Goal: Task Accomplishment & Management: Complete application form

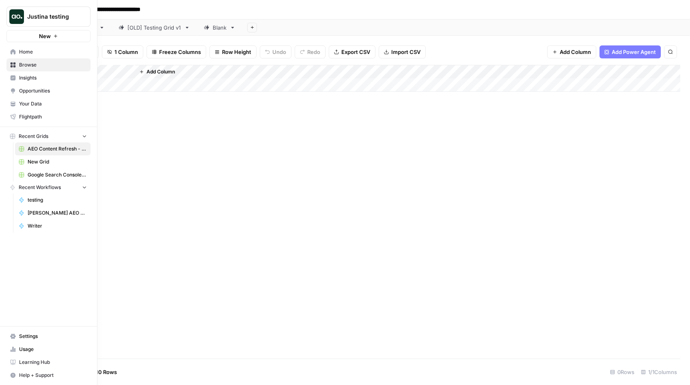
click at [26, 35] on button "New" at bounding box center [48, 36] width 84 height 12
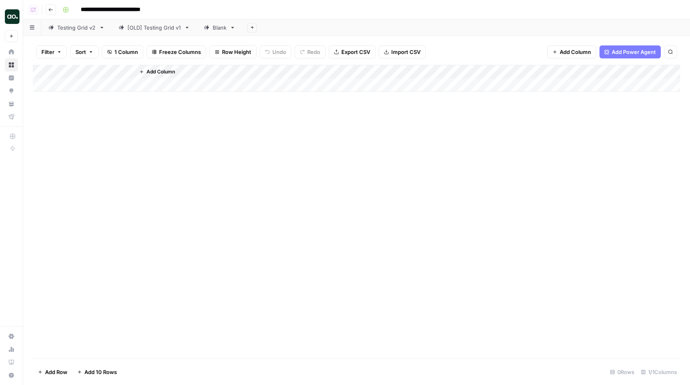
click at [22, 17] on div "Justina testing New" at bounding box center [11, 21] width 23 height 42
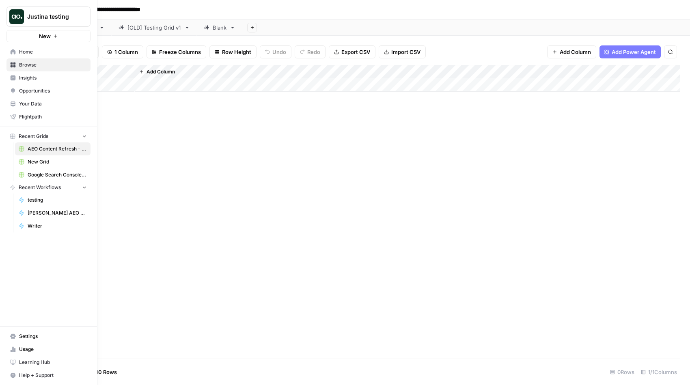
click at [22, 17] on img "Workspace: Justina testing" at bounding box center [16, 16] width 15 height 15
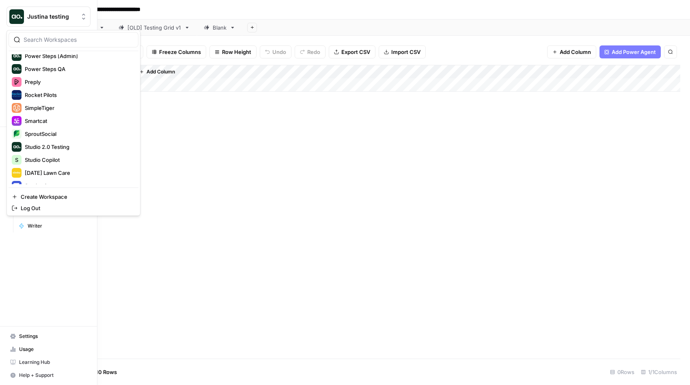
scroll to position [1317, 0]
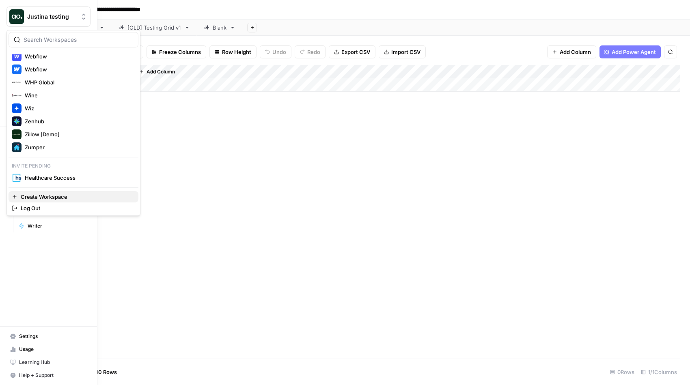
click at [39, 197] on span "Create Workspace" at bounding box center [76, 197] width 111 height 8
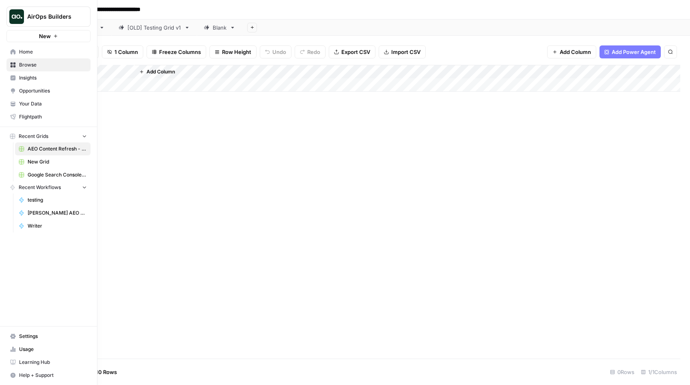
click at [29, 18] on span "AirOps Builders" at bounding box center [51, 17] width 49 height 8
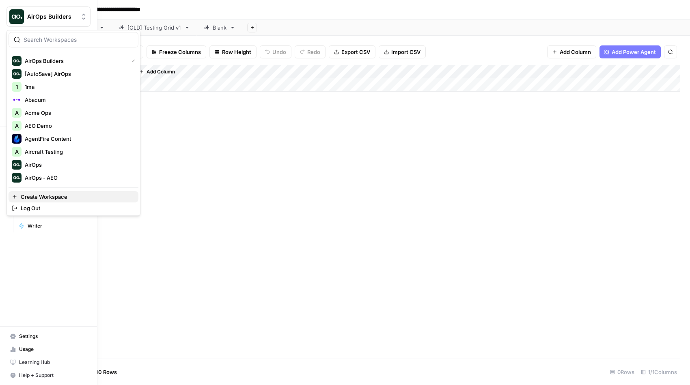
click at [61, 196] on span "Create Workspace" at bounding box center [76, 197] width 111 height 8
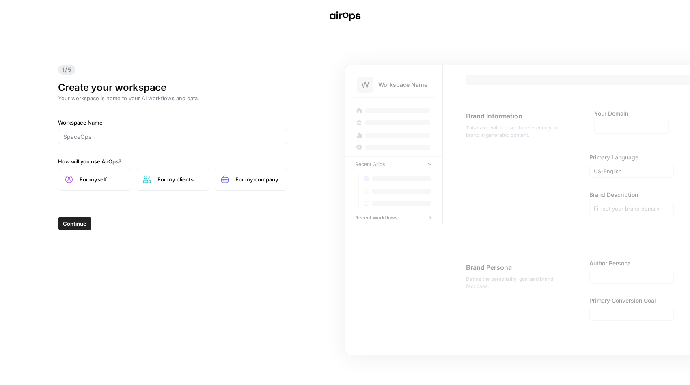
click at [110, 178] on span "For myself" at bounding box center [102, 179] width 45 height 8
click at [119, 138] on input "Workspace Name" at bounding box center [172, 137] width 218 height 8
type input "Test1"
click at [127, 139] on input "Workspace Name" at bounding box center [172, 137] width 218 height 8
type input "Test 1"
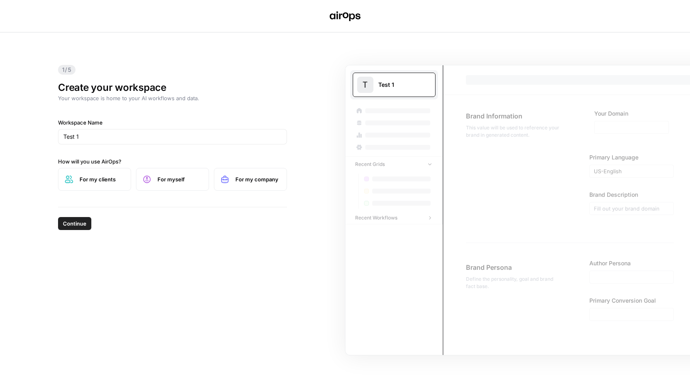
click at [90, 186] on label "For my clients" at bounding box center [94, 179] width 73 height 23
click at [81, 223] on span "Continue" at bounding box center [75, 224] width 24 height 8
